Goal: Task Accomplishment & Management: Manage account settings

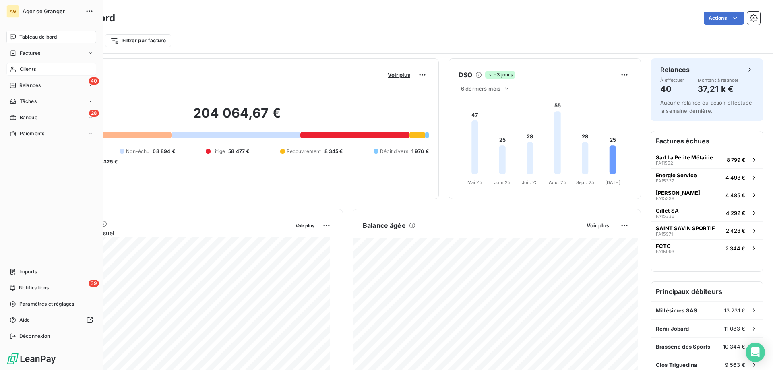
scroll to position [415, 0]
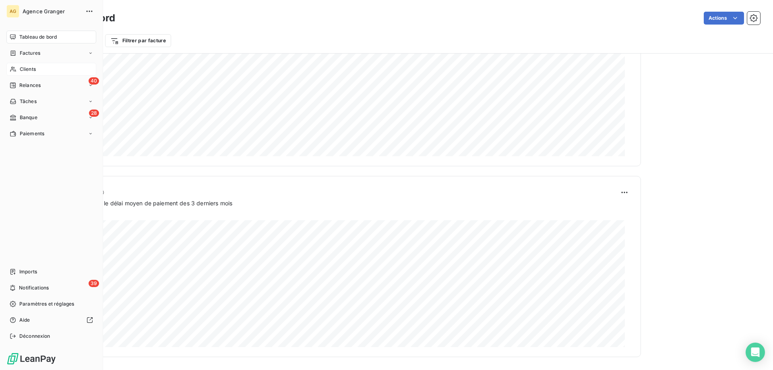
click at [31, 68] on span "Clients" at bounding box center [28, 69] width 16 height 7
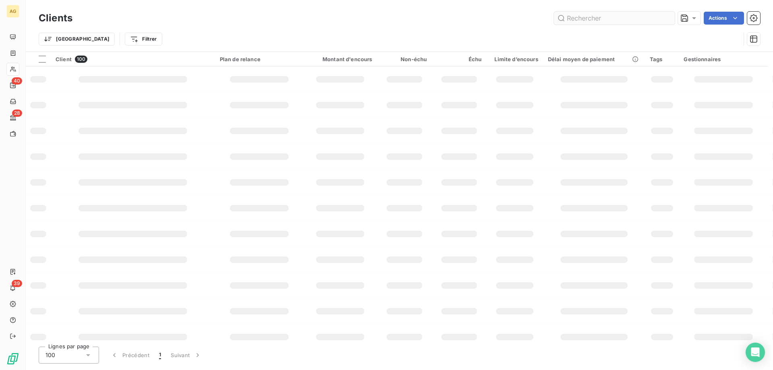
click at [617, 19] on input "text" at bounding box center [614, 18] width 121 height 13
type input "gerber"
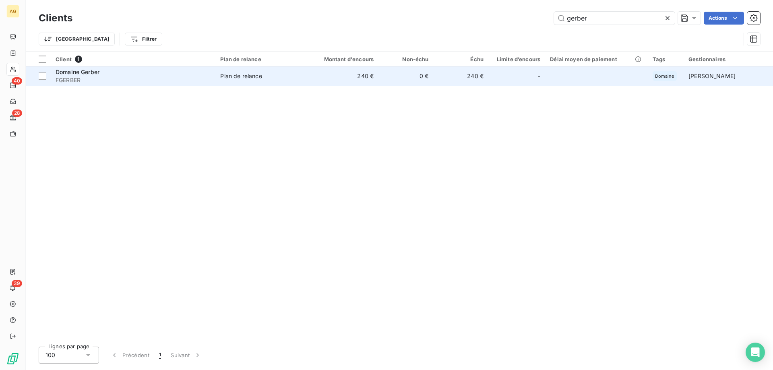
click at [346, 75] on td "240 €" at bounding box center [342, 75] width 74 height 19
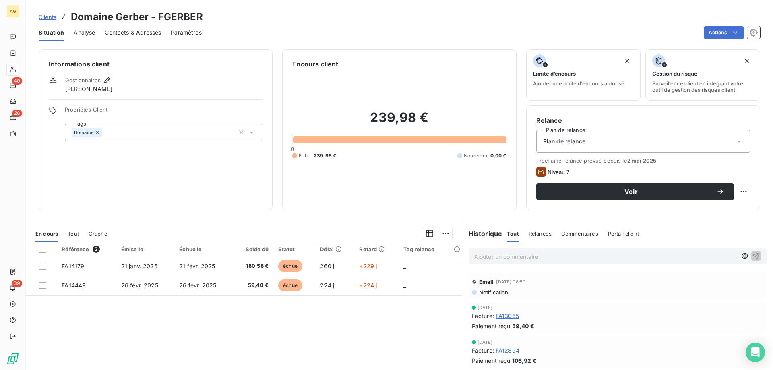
click at [179, 16] on h3 "Domaine Gerber - FGERBER" at bounding box center [137, 17] width 132 height 14
copy h3 "FGERBER"
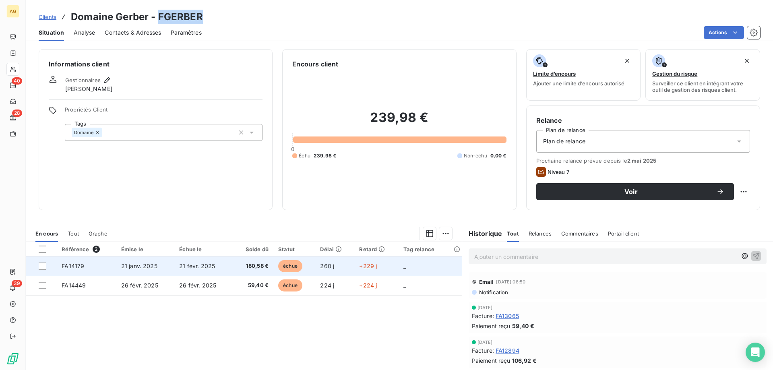
click at [139, 265] on span "21 janv. 2025" at bounding box center [139, 266] width 36 height 7
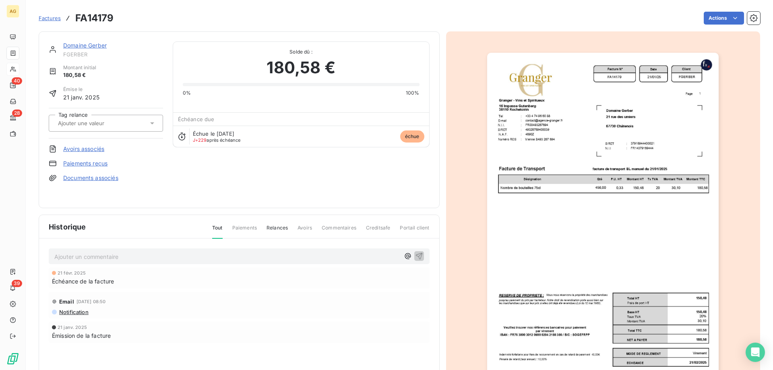
drag, startPoint x: 93, startPoint y: 102, endPoint x: 67, endPoint y: 184, distance: 85.3
click at [67, 184] on div "Domaine Gerber FGERBER Montant initial 180,58 € Émise le [DATE] Tag relance Avo…" at bounding box center [106, 119] width 114 height 157
click at [71, 161] on link "Paiements reçus" at bounding box center [85, 163] width 44 height 8
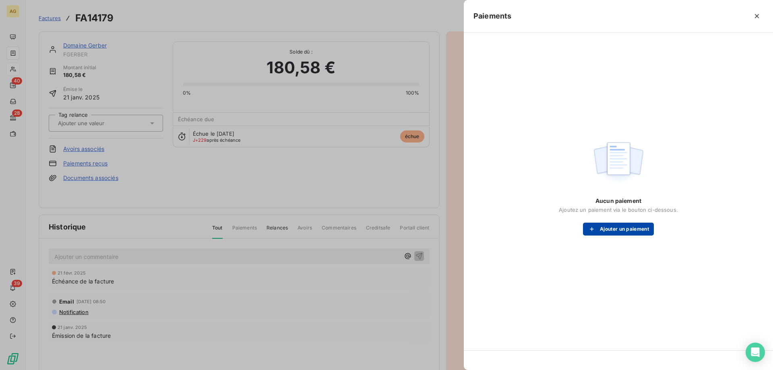
click at [649, 224] on button "Ajouter un paiement" at bounding box center [618, 229] width 71 height 13
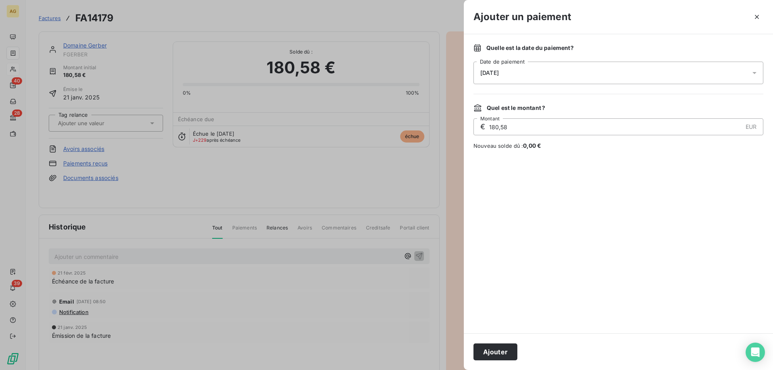
click at [503, 341] on div "Ajouter" at bounding box center [618, 351] width 309 height 37
click at [505, 352] on button "Ajouter" at bounding box center [496, 352] width 44 height 17
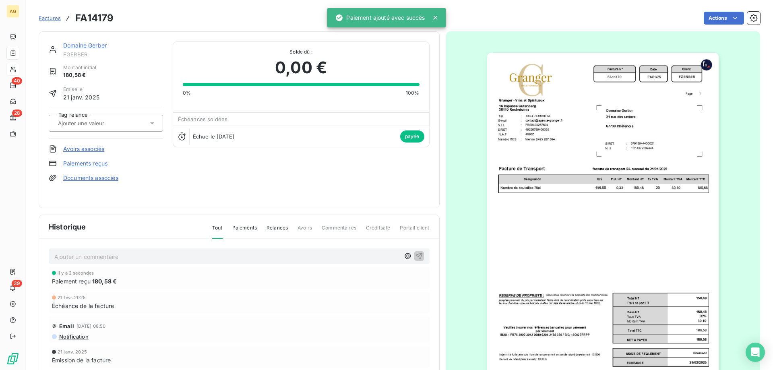
click at [129, 255] on p "Ajouter un commentaire ﻿" at bounding box center [227, 257] width 346 height 10
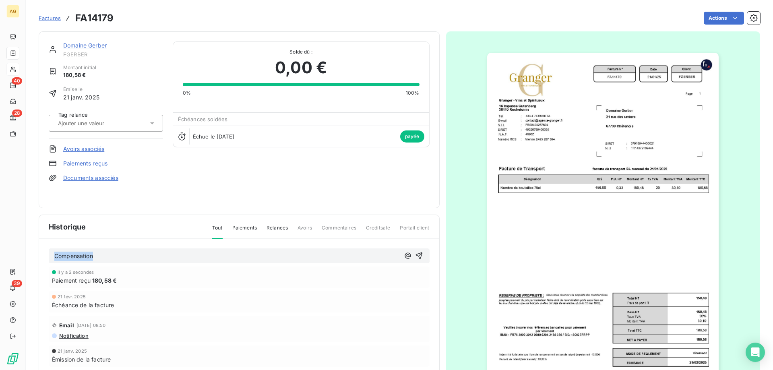
copy span "Compensation"
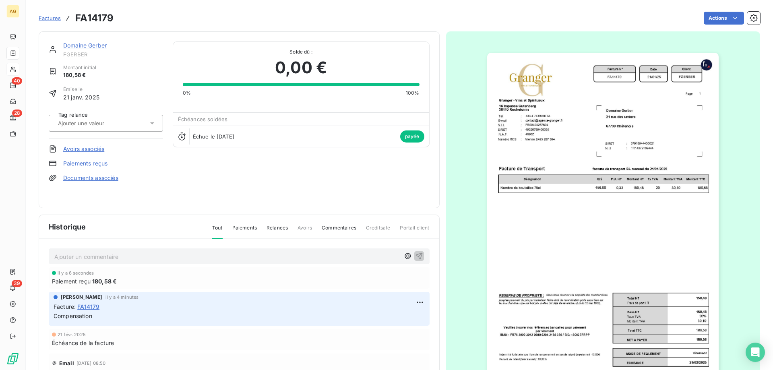
drag, startPoint x: 160, startPoint y: 237, endPoint x: 172, endPoint y: 240, distance: 12.9
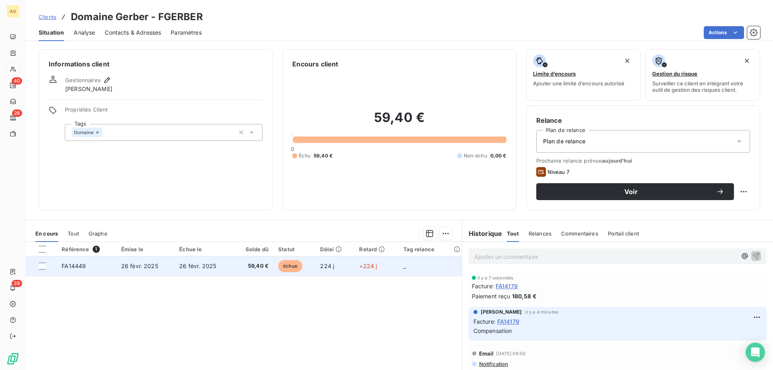
click at [106, 270] on td "FA14449" at bounding box center [87, 266] width 60 height 19
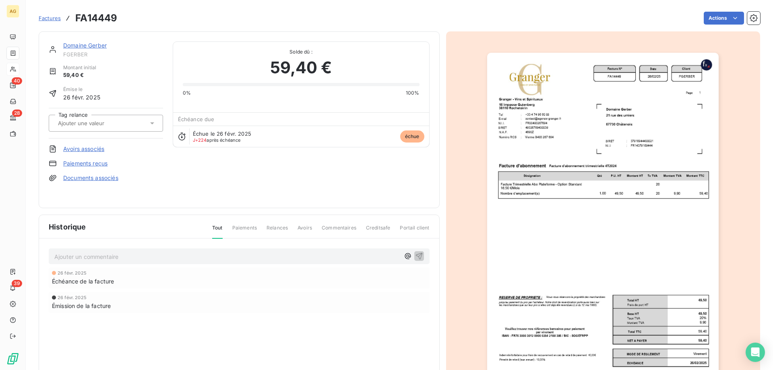
click at [82, 159] on link "Paiements reçus" at bounding box center [85, 163] width 44 height 8
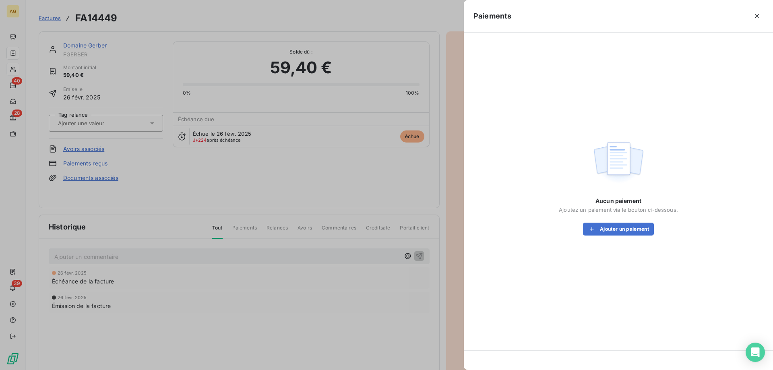
click at [627, 238] on div "Aucun paiement Ajoutez un paiement via le bouton ci-dessous. Ajouter un paiement" at bounding box center [619, 186] width 290 height 289
click at [625, 228] on button "Ajouter un paiement" at bounding box center [618, 229] width 71 height 13
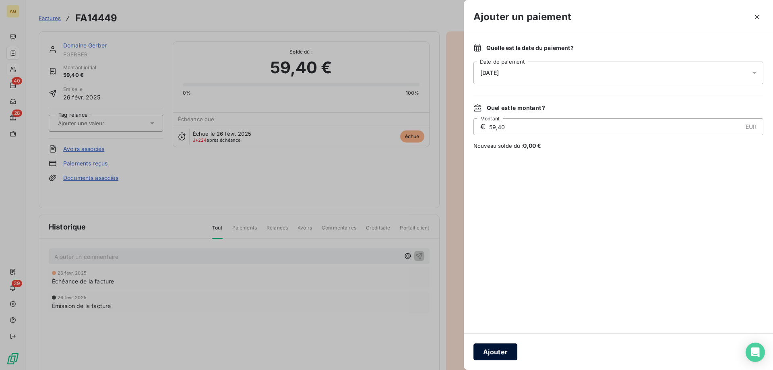
click at [494, 358] on button "Ajouter" at bounding box center [496, 352] width 44 height 17
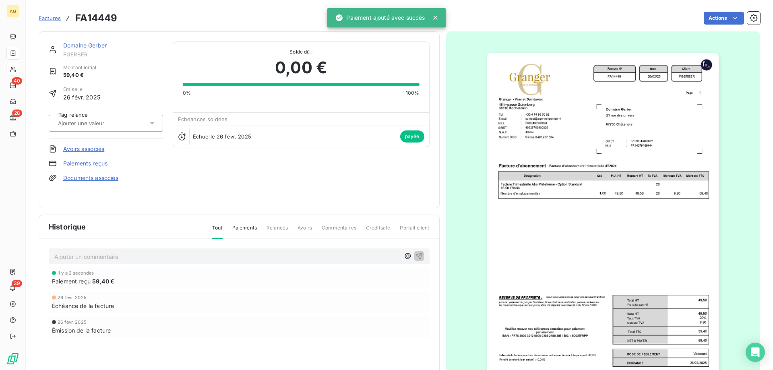
click at [135, 261] on p "Ajouter un commentaire ﻿" at bounding box center [227, 257] width 346 height 10
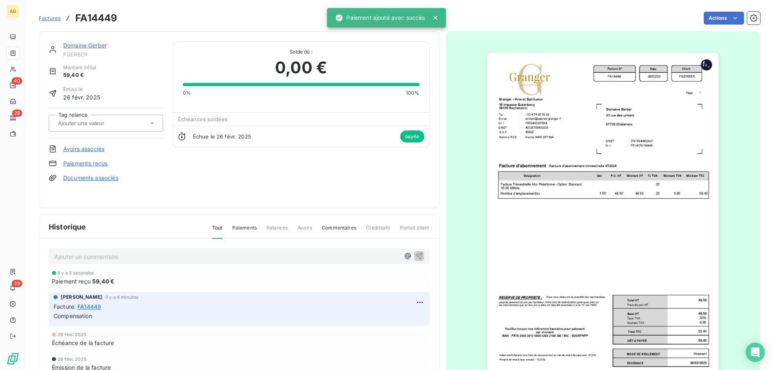
drag, startPoint x: 134, startPoint y: 218, endPoint x: 129, endPoint y: 201, distance: 18.4
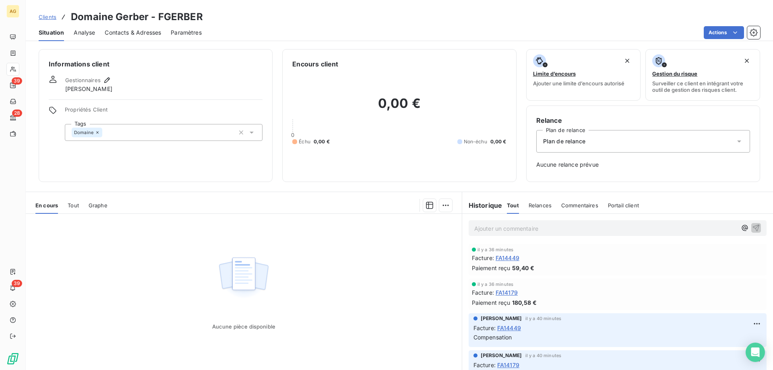
drag, startPoint x: 307, startPoint y: 90, endPoint x: 307, endPoint y: 86, distance: 4.0
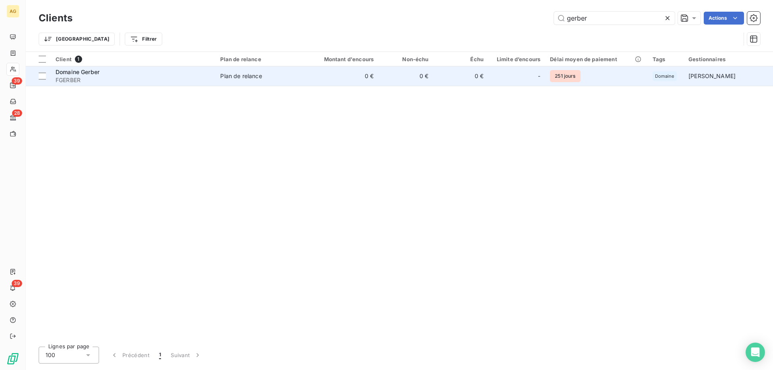
click at [140, 75] on div "Domaine Gerber" at bounding box center [133, 72] width 155 height 8
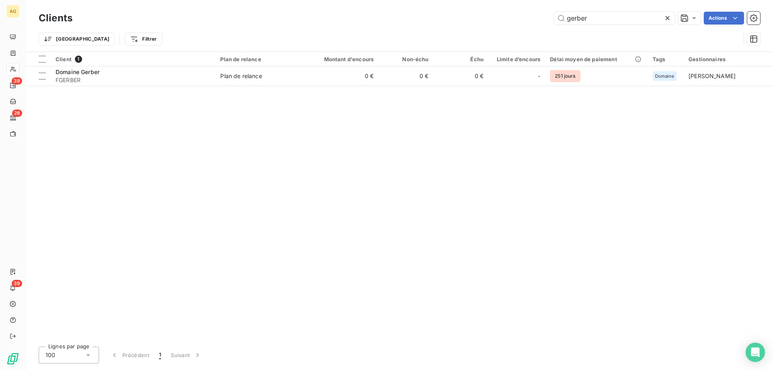
drag, startPoint x: 228, startPoint y: 124, endPoint x: 224, endPoint y: 120, distance: 6.0
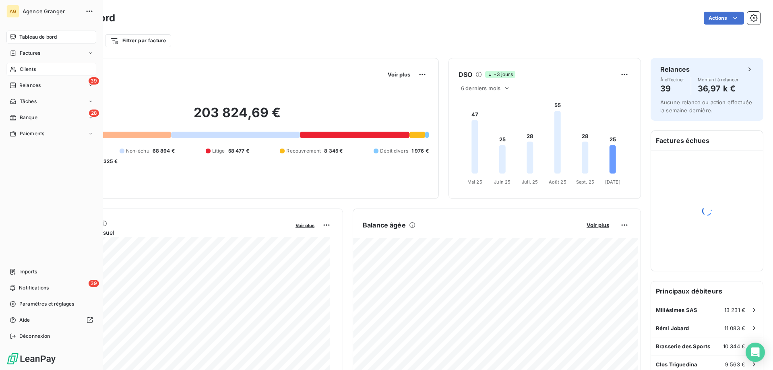
click at [24, 69] on span "Clients" at bounding box center [28, 69] width 16 height 7
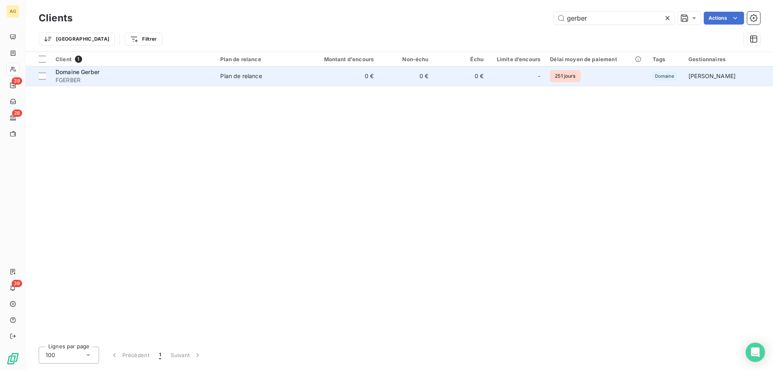
click at [533, 74] on div at bounding box center [528, 76] width 13 height 13
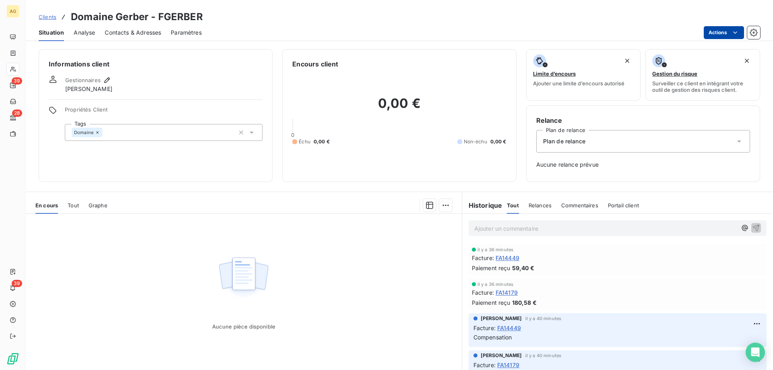
click at [726, 39] on html "AG 39 28 39 Clients Domaine Gerber - FGERBER Situation Analyse Contacts & Adres…" at bounding box center [386, 185] width 773 height 370
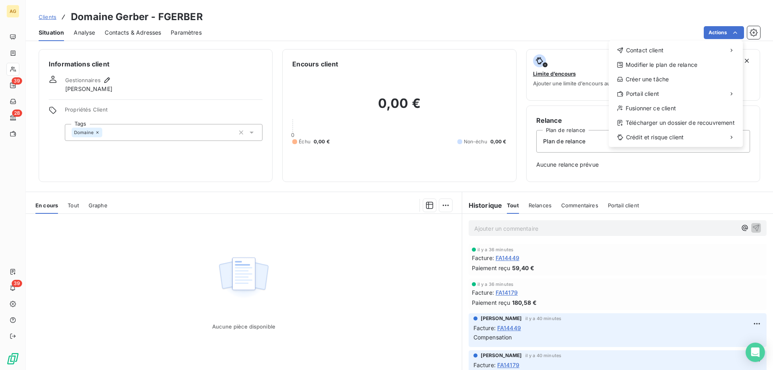
click at [197, 31] on html "AG 39 28 39 Clients Domaine Gerber - FGERBER Situation Analyse Contacts & Adres…" at bounding box center [386, 185] width 773 height 370
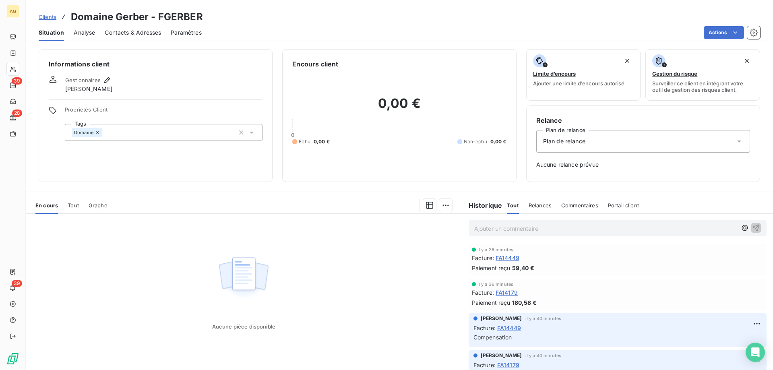
click at [197, 31] on span "Paramètres" at bounding box center [186, 33] width 31 height 8
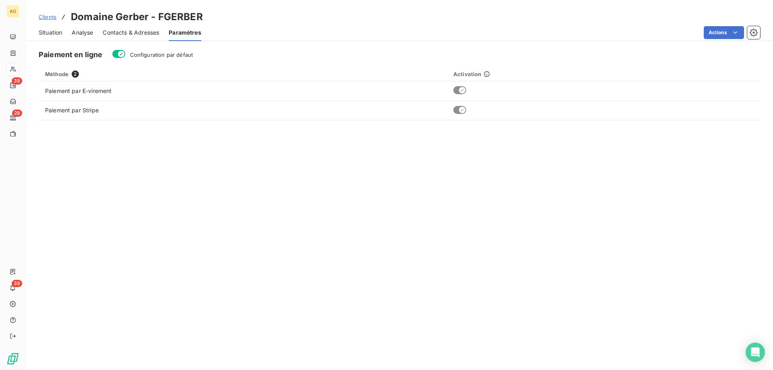
click at [56, 32] on span "Situation" at bounding box center [50, 33] width 23 height 8
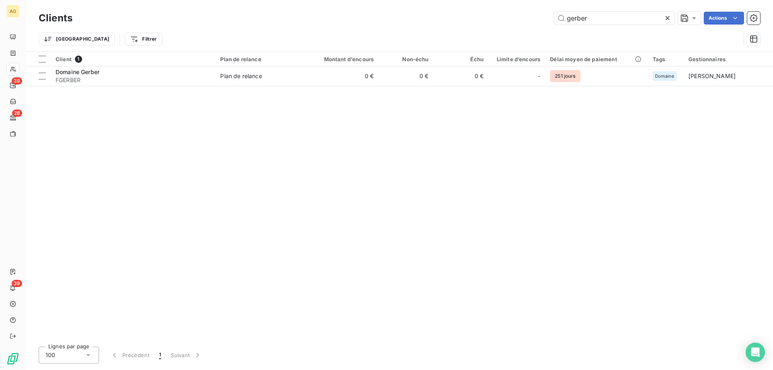
drag, startPoint x: 595, startPoint y: 22, endPoint x: 517, endPoint y: 26, distance: 78.7
click at [517, 26] on div "Clients gerber Actions" at bounding box center [400, 18] width 722 height 17
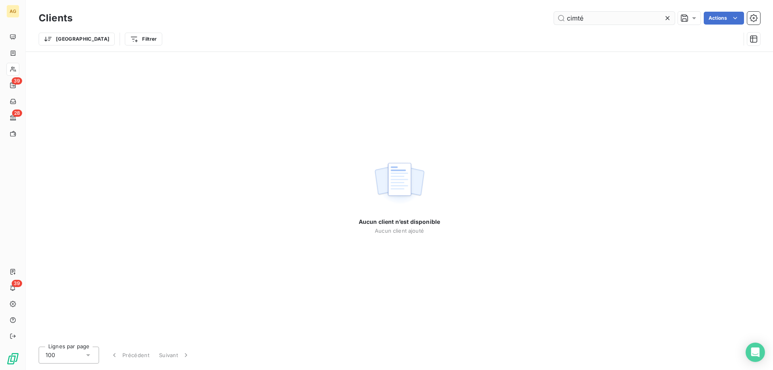
click at [572, 19] on input "cimté" at bounding box center [614, 18] width 121 height 13
type input "comité"
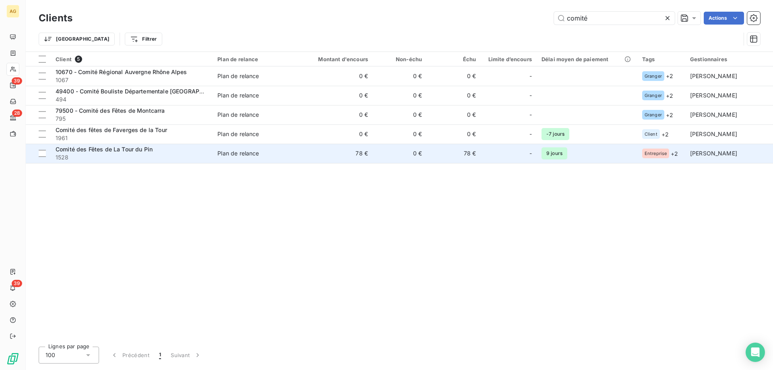
click at [118, 158] on span "1528" at bounding box center [132, 157] width 152 height 8
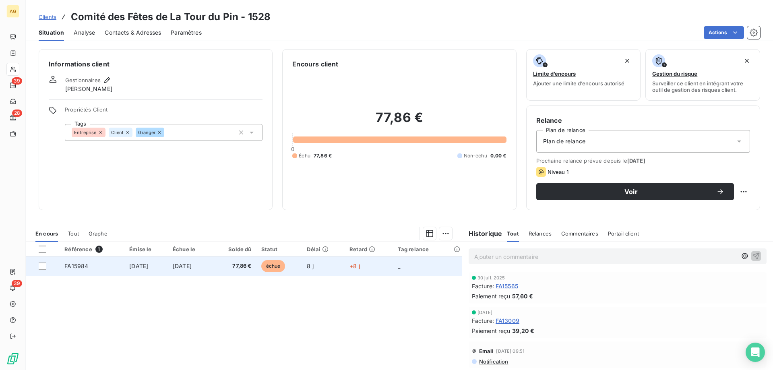
click at [148, 267] on span "[DATE]" at bounding box center [138, 266] width 19 height 7
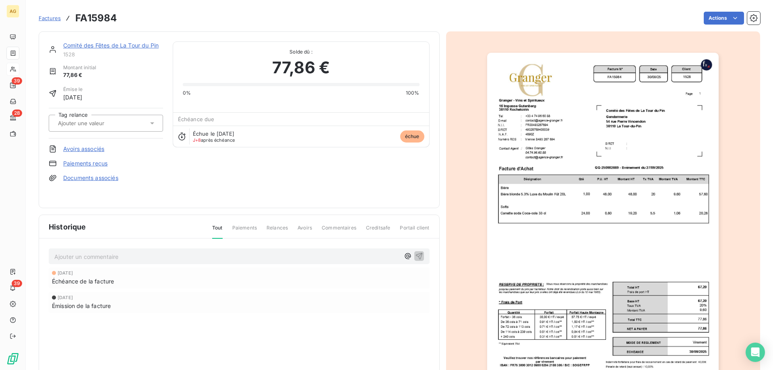
click at [73, 167] on link "Paiements reçus" at bounding box center [85, 163] width 44 height 8
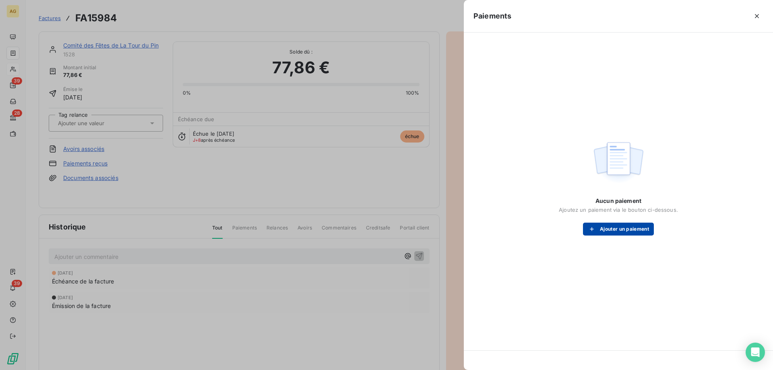
click at [632, 232] on button "Ajouter un paiement" at bounding box center [618, 229] width 71 height 13
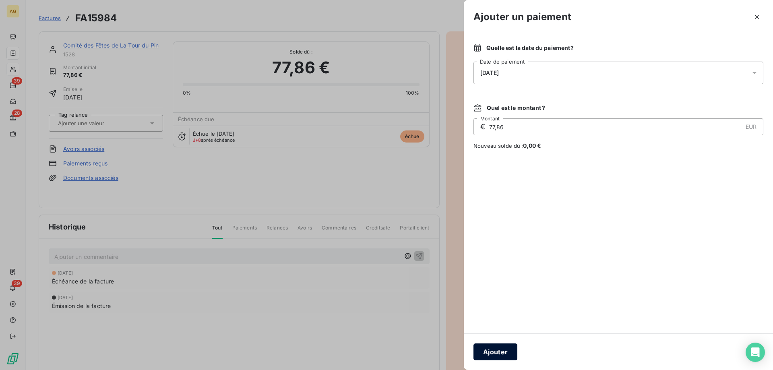
click at [495, 357] on button "Ajouter" at bounding box center [496, 352] width 44 height 17
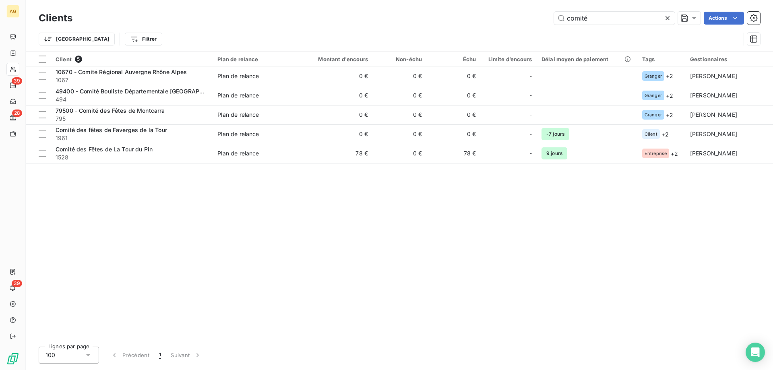
drag, startPoint x: 590, startPoint y: 14, endPoint x: 399, endPoint y: 25, distance: 192.0
click at [406, 25] on div "Clients comité Actions" at bounding box center [400, 18] width 722 height 17
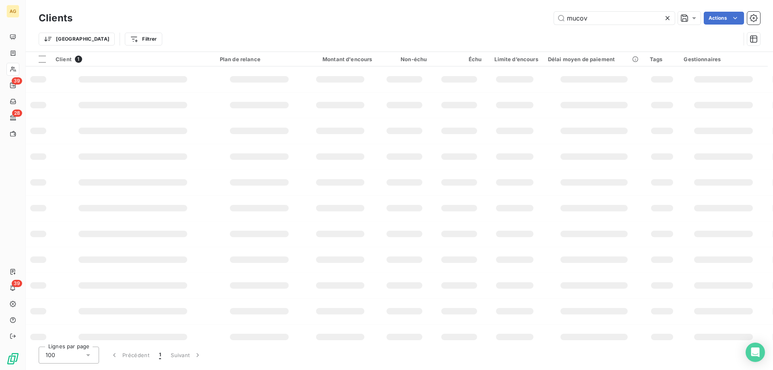
type input "mucov"
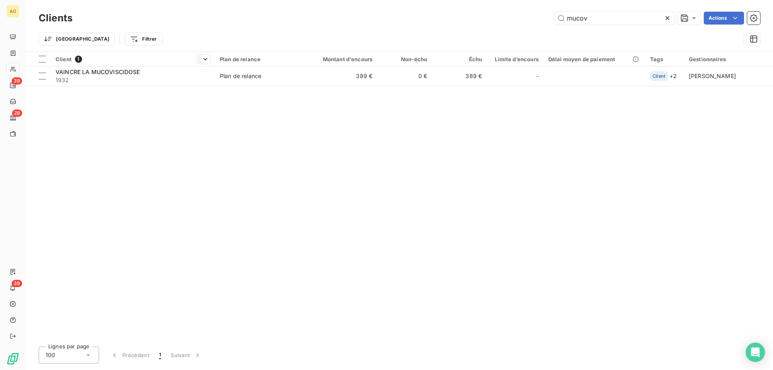
click at [197, 66] on div at bounding box center [133, 66] width 164 height 0
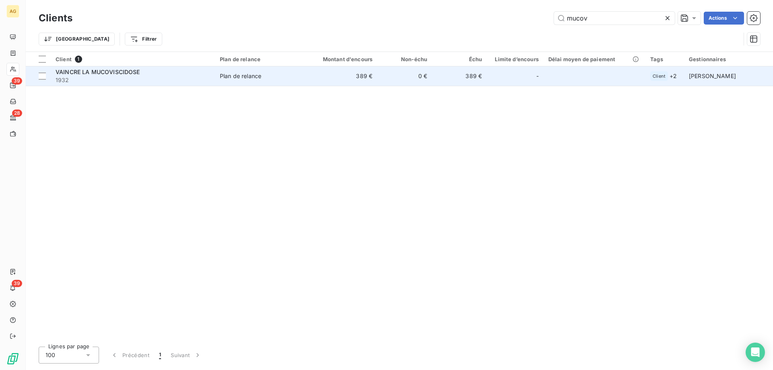
click at [197, 72] on div "VAINCRE LA MUCOVISCIDOSE" at bounding box center [133, 72] width 155 height 8
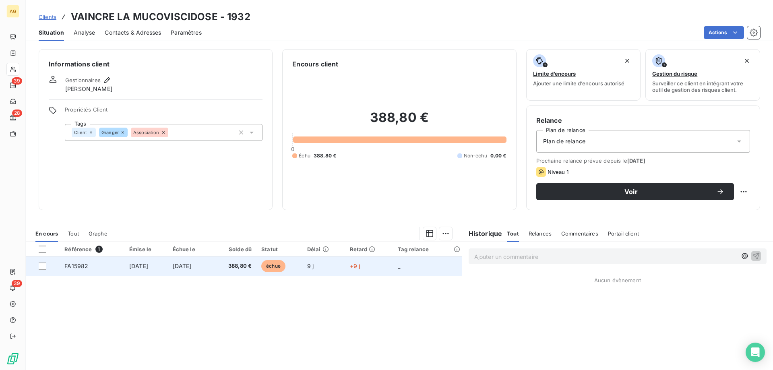
click at [211, 272] on td "[DATE]" at bounding box center [190, 266] width 44 height 19
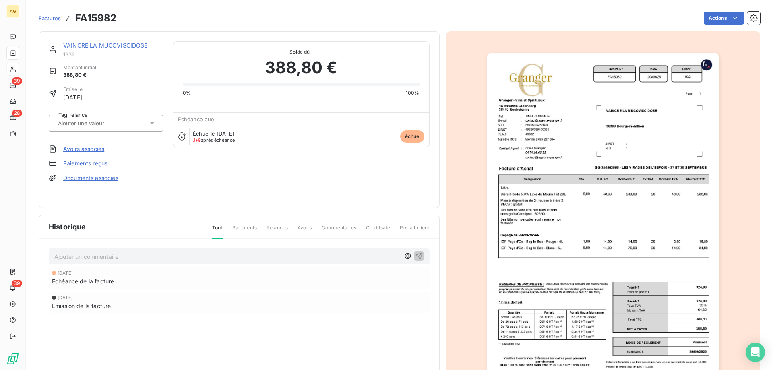
click at [79, 163] on link "Paiements reçus" at bounding box center [85, 163] width 44 height 8
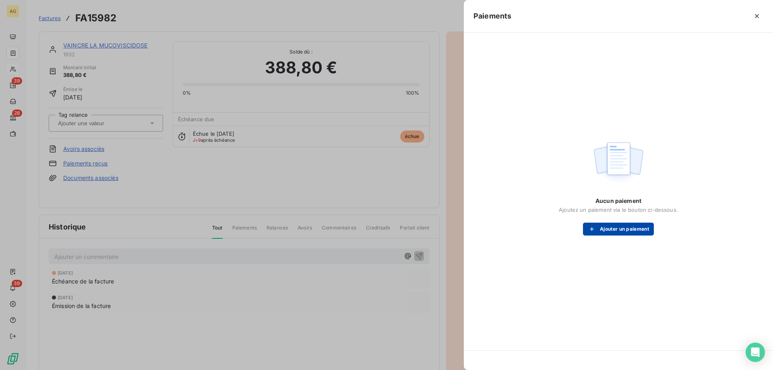
click at [592, 231] on icon "button" at bounding box center [592, 229] width 8 height 8
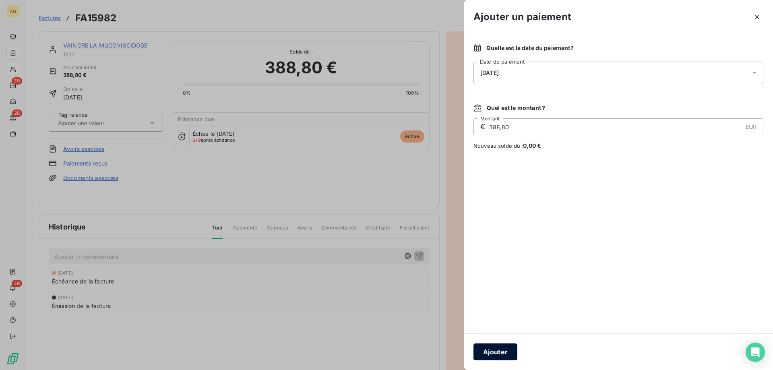
click at [482, 359] on button "Ajouter" at bounding box center [496, 352] width 44 height 17
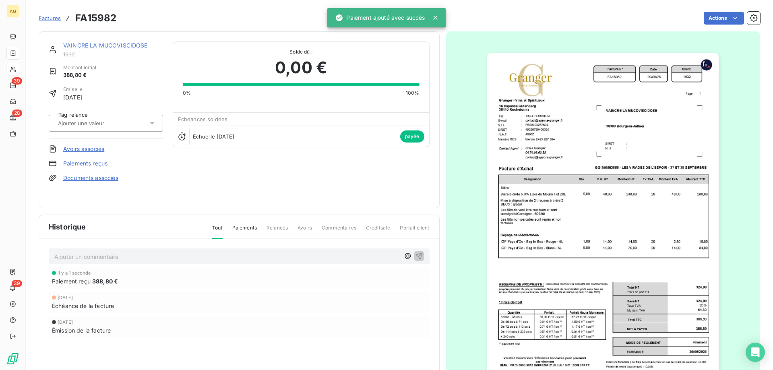
drag, startPoint x: 430, startPoint y: 83, endPoint x: 435, endPoint y: 35, distance: 47.8
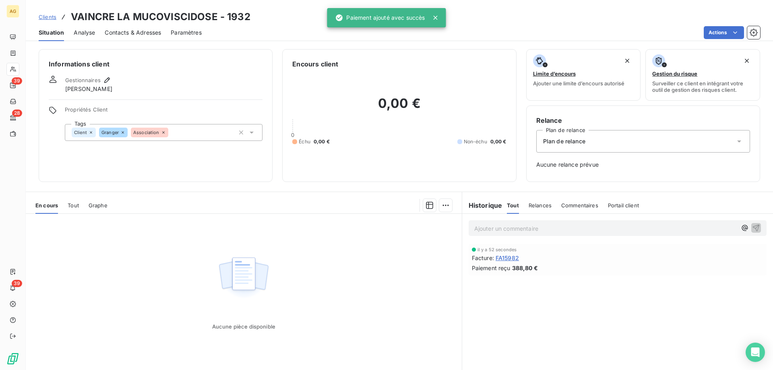
drag, startPoint x: 385, startPoint y: 89, endPoint x: 385, endPoint y: 83, distance: 5.7
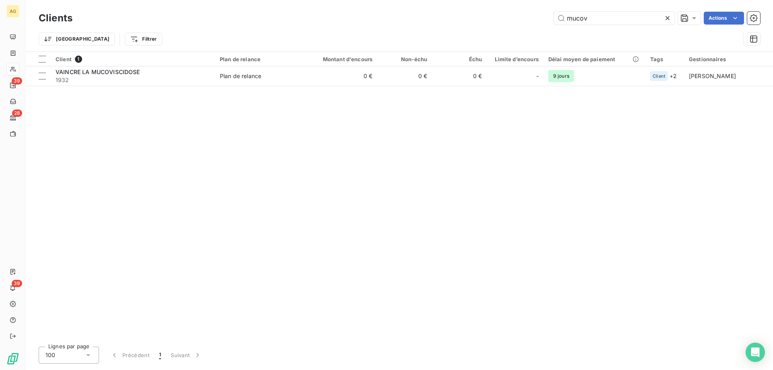
drag, startPoint x: 606, startPoint y: 15, endPoint x: 337, endPoint y: 44, distance: 270.6
click at [337, 44] on div "Clients mucov Actions Trier Filtrer" at bounding box center [400, 31] width 722 height 42
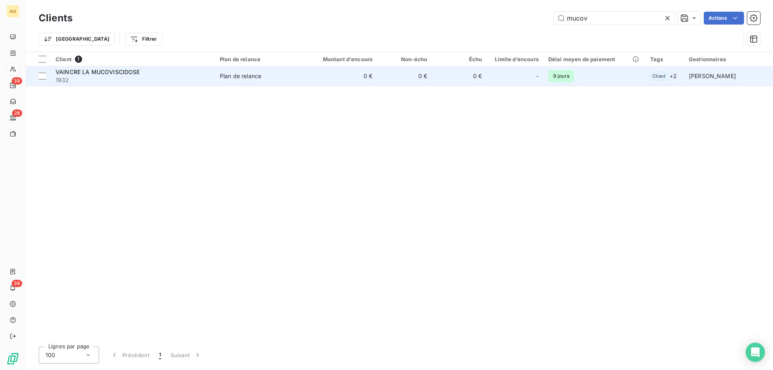
click at [200, 79] on span "1932" at bounding box center [133, 80] width 155 height 8
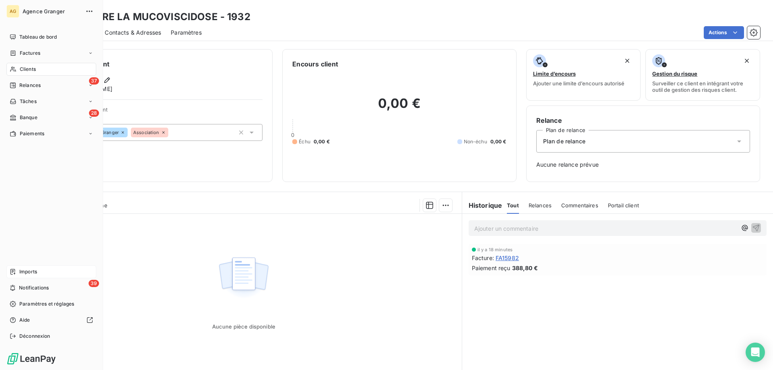
click at [31, 277] on div "Imports" at bounding box center [51, 271] width 90 height 13
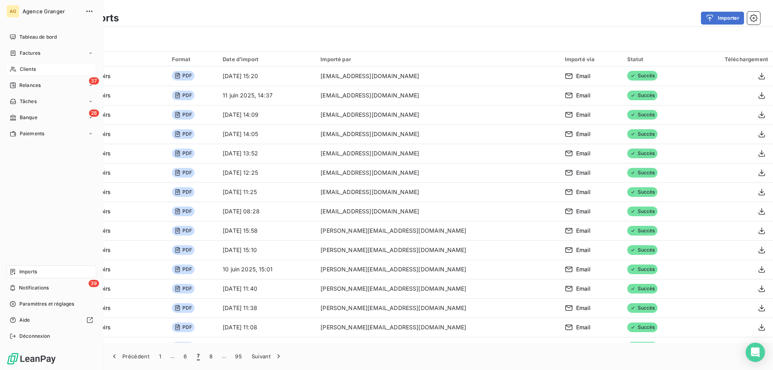
click at [34, 70] on span "Clients" at bounding box center [28, 69] width 16 height 7
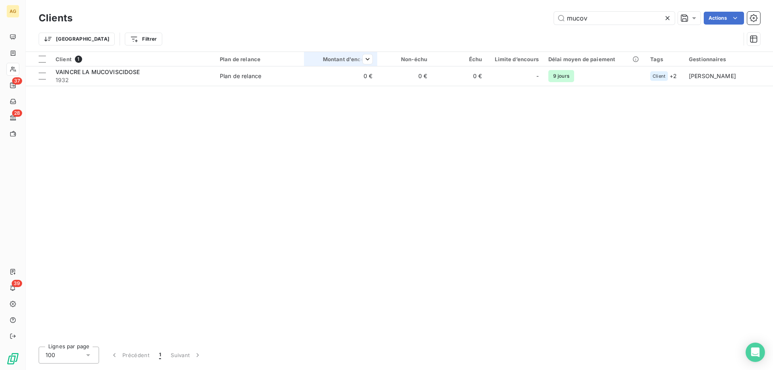
drag, startPoint x: 621, startPoint y: 23, endPoint x: 360, endPoint y: 54, distance: 263.1
click at [383, 50] on div "Clients mucov Actions Trier Filtrer" at bounding box center [400, 31] width 722 height 42
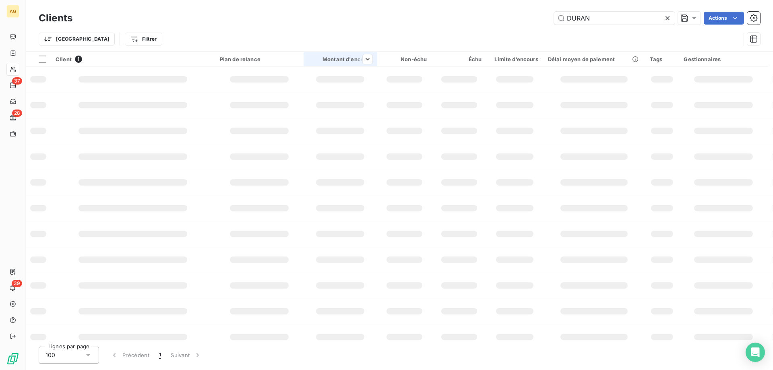
type input "DURAN"
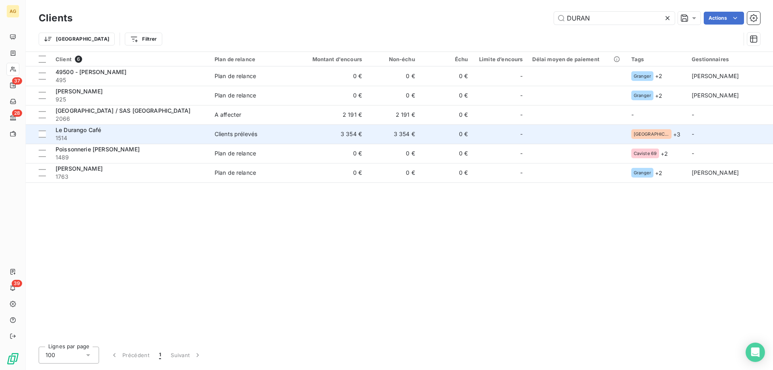
click at [138, 127] on div "Le Durango Café" at bounding box center [130, 130] width 149 height 8
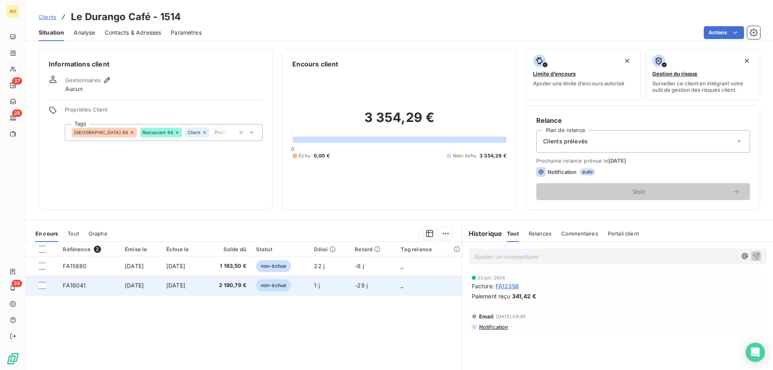
click at [185, 283] on span "[DATE]" at bounding box center [175, 285] width 19 height 7
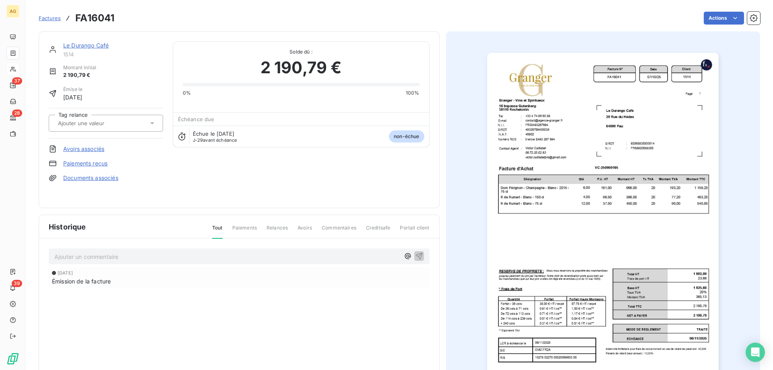
click at [87, 149] on link "Avoirs associés" at bounding box center [83, 149] width 41 height 8
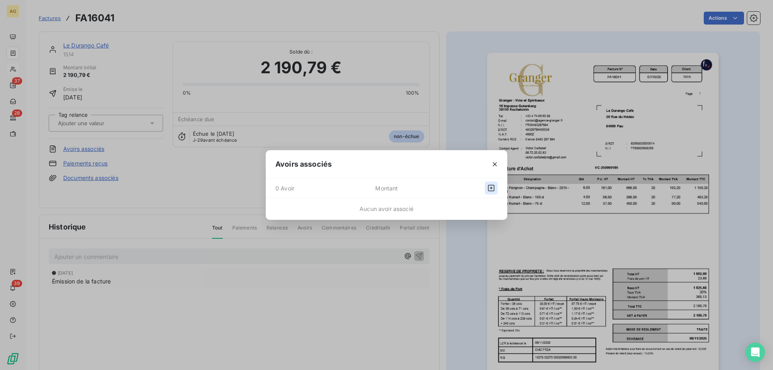
click at [489, 189] on icon "button" at bounding box center [491, 188] width 8 height 8
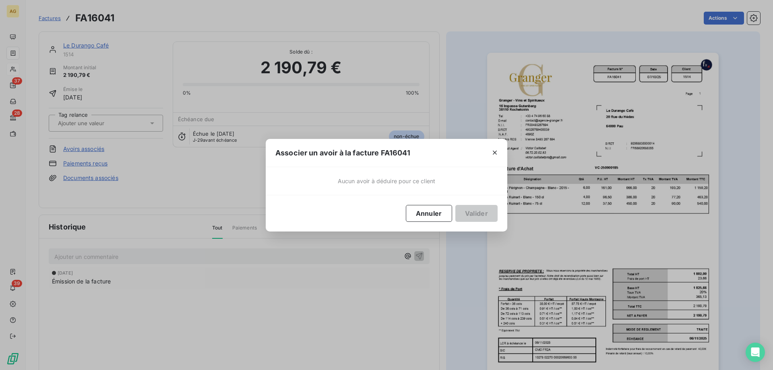
click at [495, 146] on div at bounding box center [494, 153] width 25 height 28
click at [495, 151] on icon "button" at bounding box center [495, 153] width 8 height 8
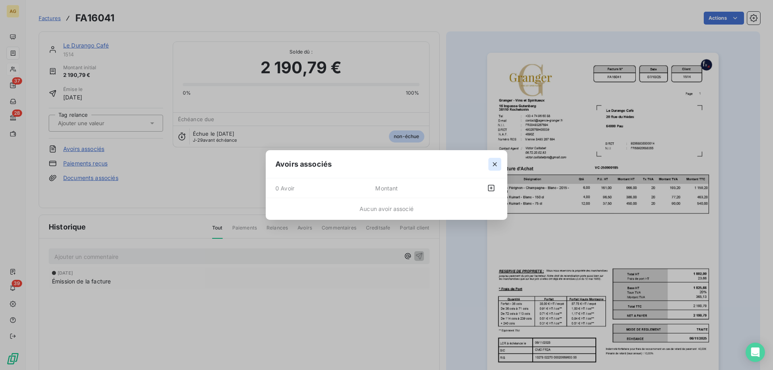
click at [494, 164] on icon "button" at bounding box center [495, 164] width 8 height 8
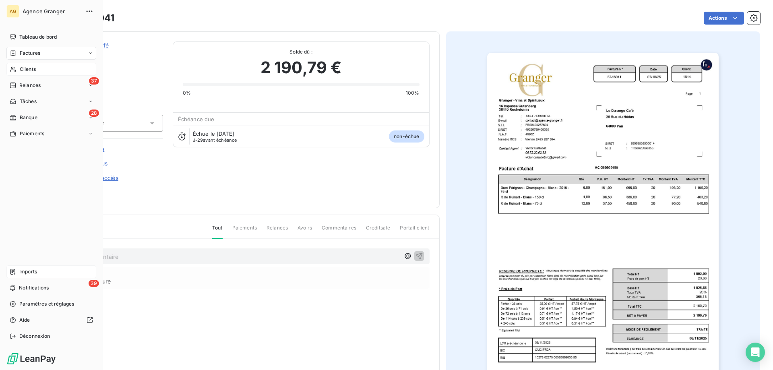
click at [39, 271] on div "Imports" at bounding box center [51, 271] width 90 height 13
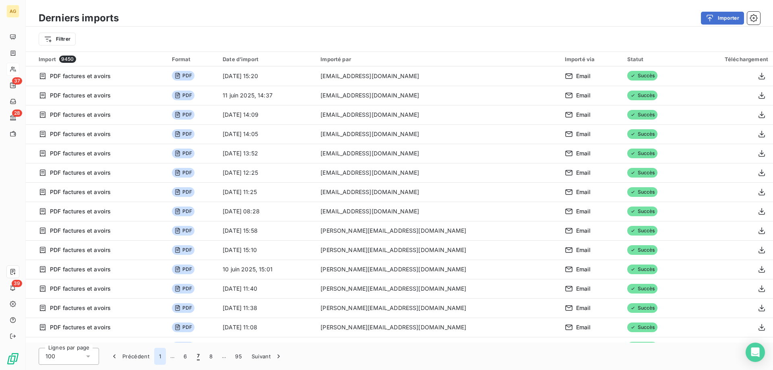
click at [162, 356] on button "1" at bounding box center [160, 356] width 12 height 17
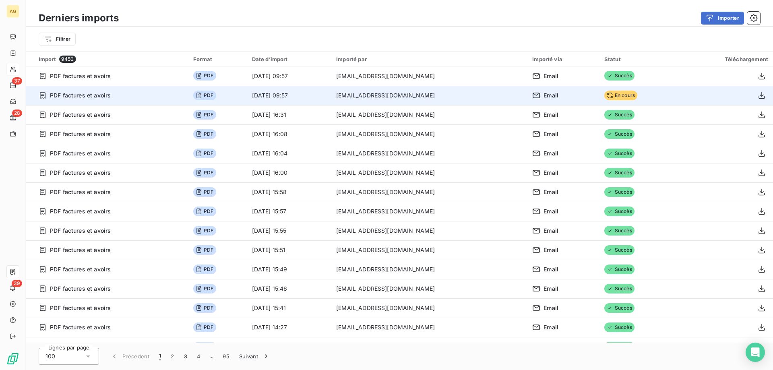
click at [204, 94] on span "PDF" at bounding box center [204, 96] width 23 height 10
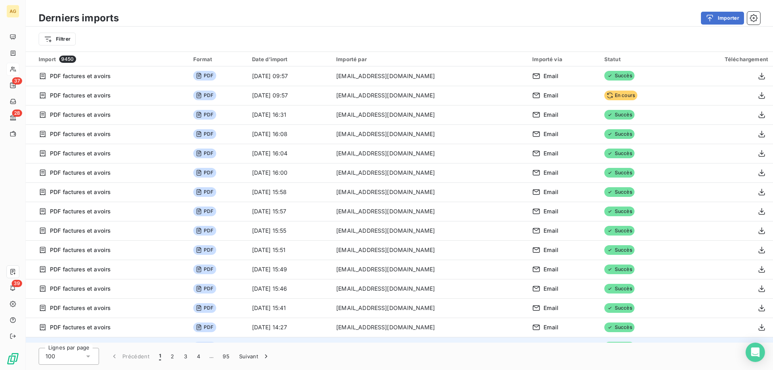
drag, startPoint x: 611, startPoint y: 213, endPoint x: 604, endPoint y: 68, distance: 144.7
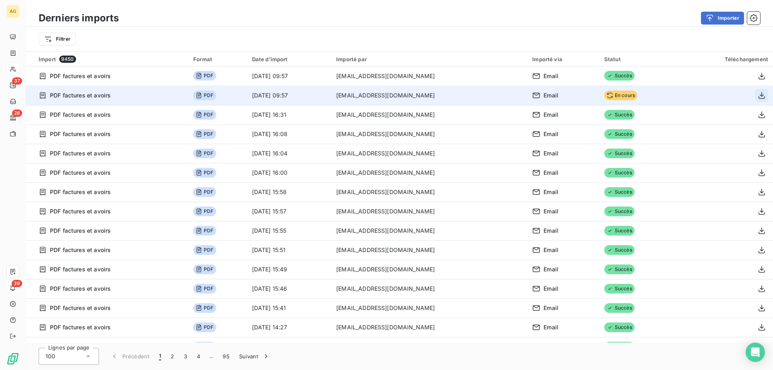
click at [758, 97] on icon "button" at bounding box center [762, 95] width 8 height 8
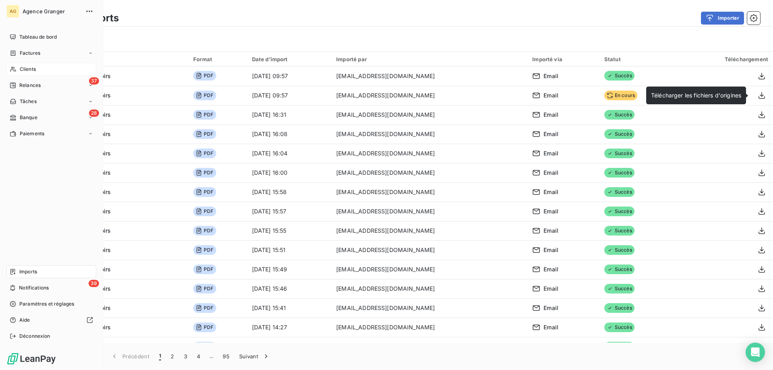
click at [21, 68] on span "Clients" at bounding box center [28, 69] width 16 height 7
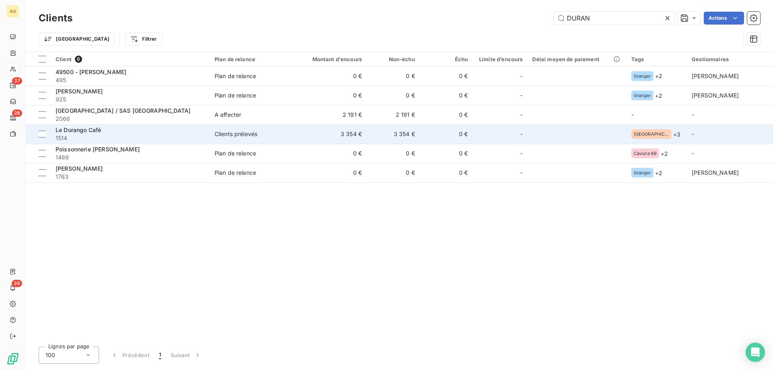
click at [89, 132] on span "Le Durango Café" at bounding box center [79, 129] width 46 height 7
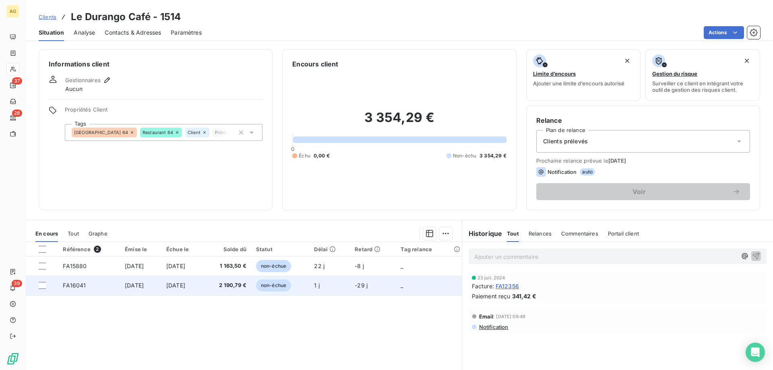
click at [120, 290] on td "[DATE]" at bounding box center [140, 285] width 41 height 19
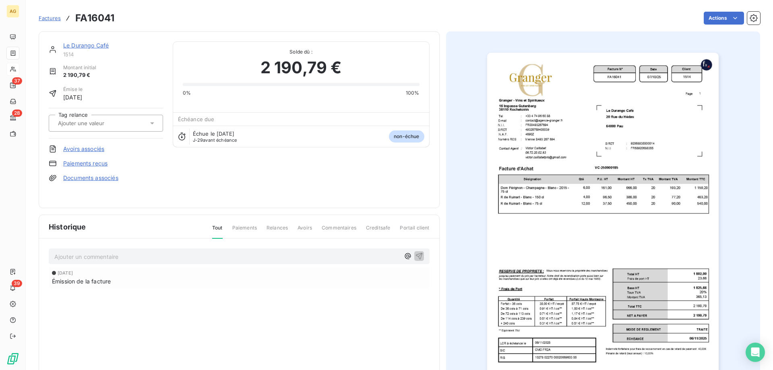
click at [91, 164] on link "Paiements reçus" at bounding box center [85, 163] width 44 height 8
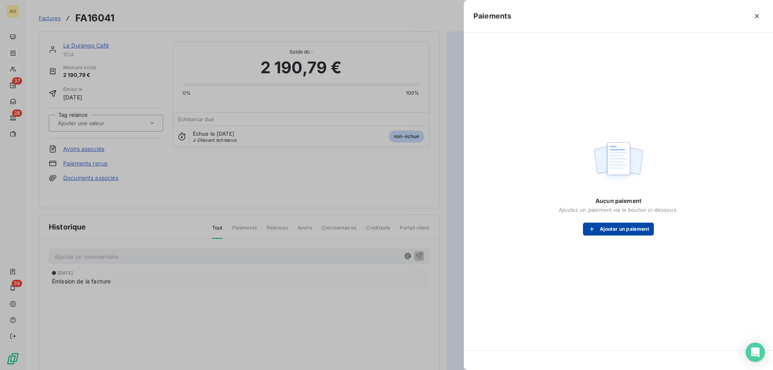
click at [614, 227] on button "Ajouter un paiement" at bounding box center [618, 229] width 71 height 13
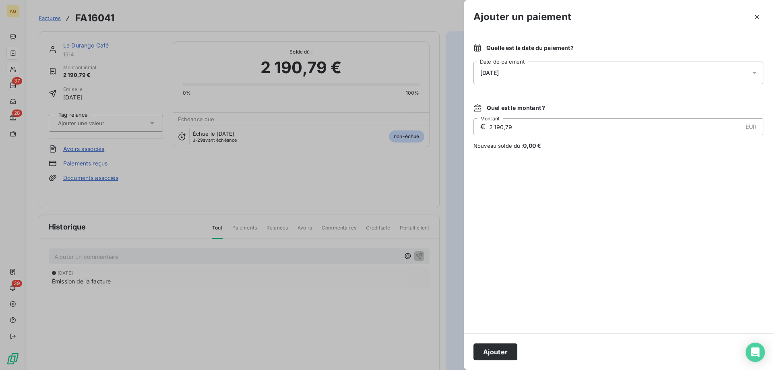
click at [377, 244] on div at bounding box center [386, 185] width 773 height 370
